Goal: Check status

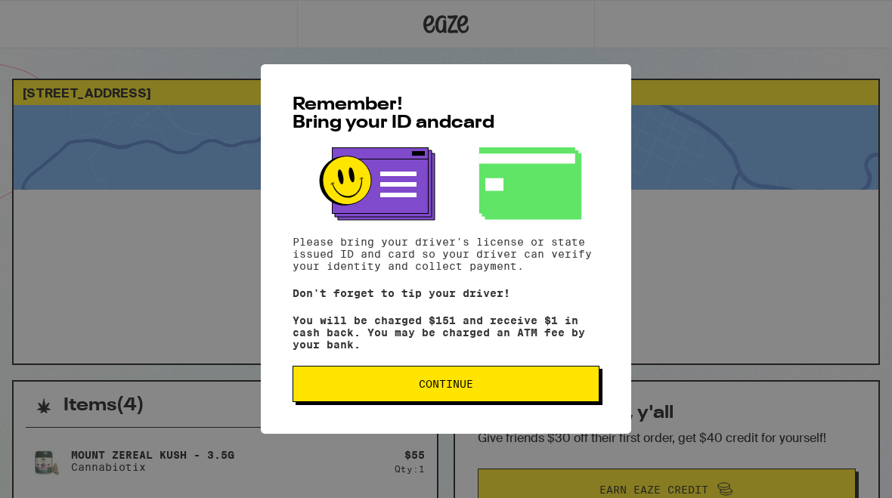
click at [541, 387] on span "Continue" at bounding box center [445, 384] width 281 height 11
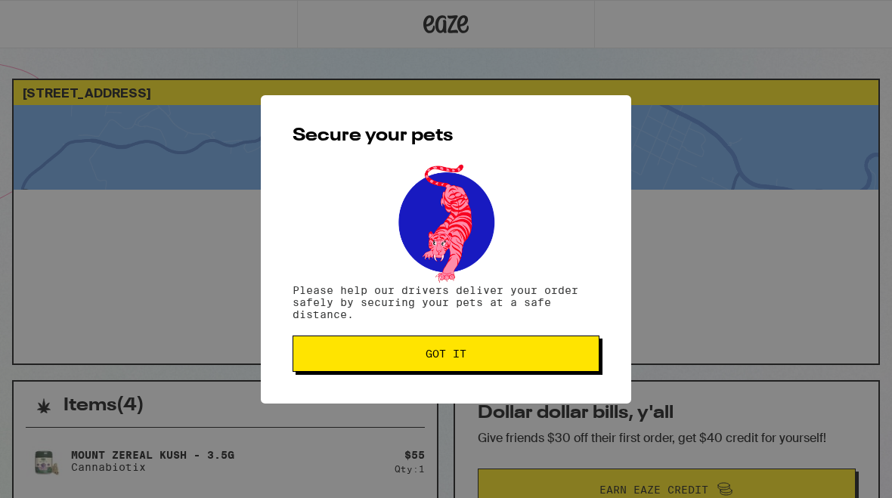
click at [566, 350] on button "Got it" at bounding box center [446, 354] width 307 height 36
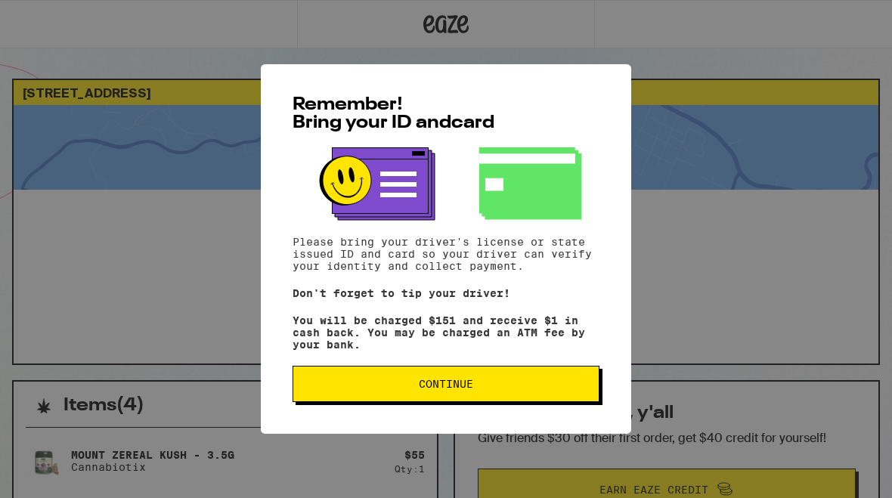
click at [522, 388] on span "Continue" at bounding box center [445, 384] width 281 height 11
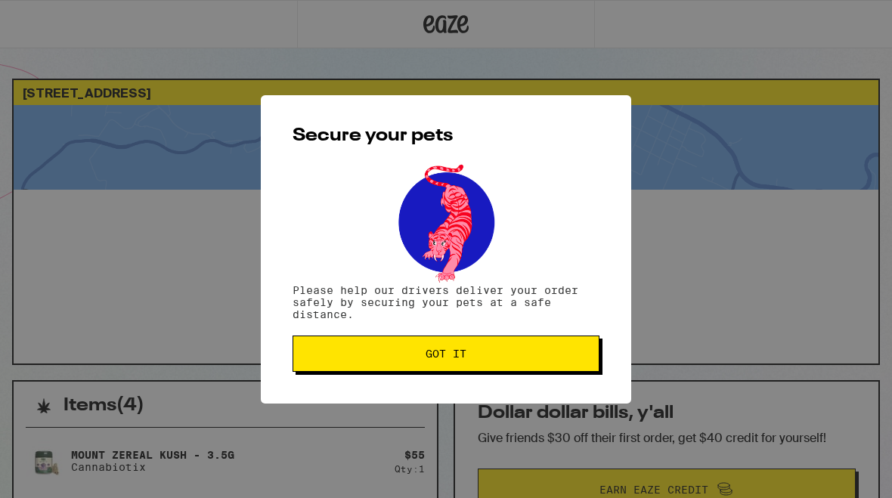
click at [524, 342] on button "Got it" at bounding box center [446, 354] width 307 height 36
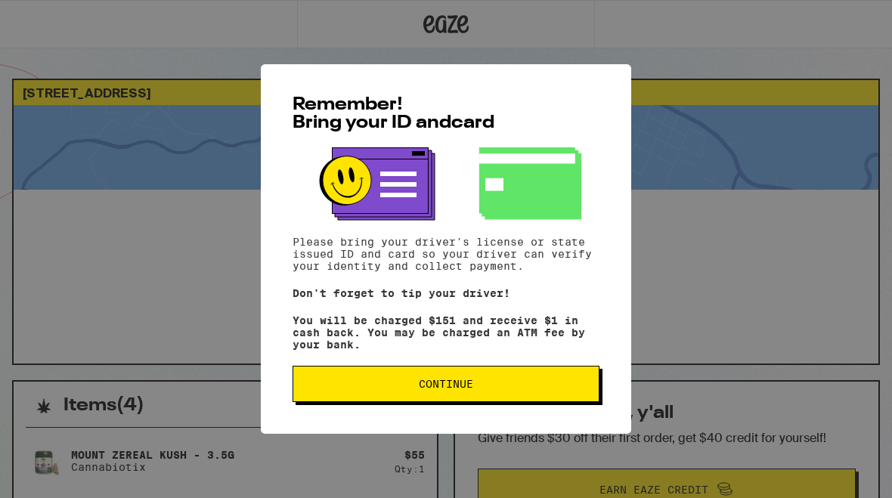
click at [560, 399] on button "Continue" at bounding box center [446, 384] width 307 height 36
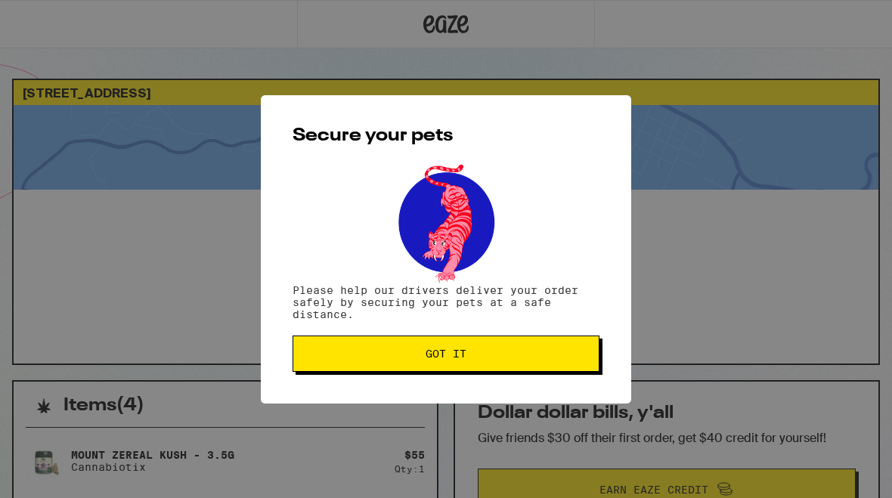
click at [563, 366] on button "Got it" at bounding box center [446, 354] width 307 height 36
